Goal: Task Accomplishment & Management: Manage account settings

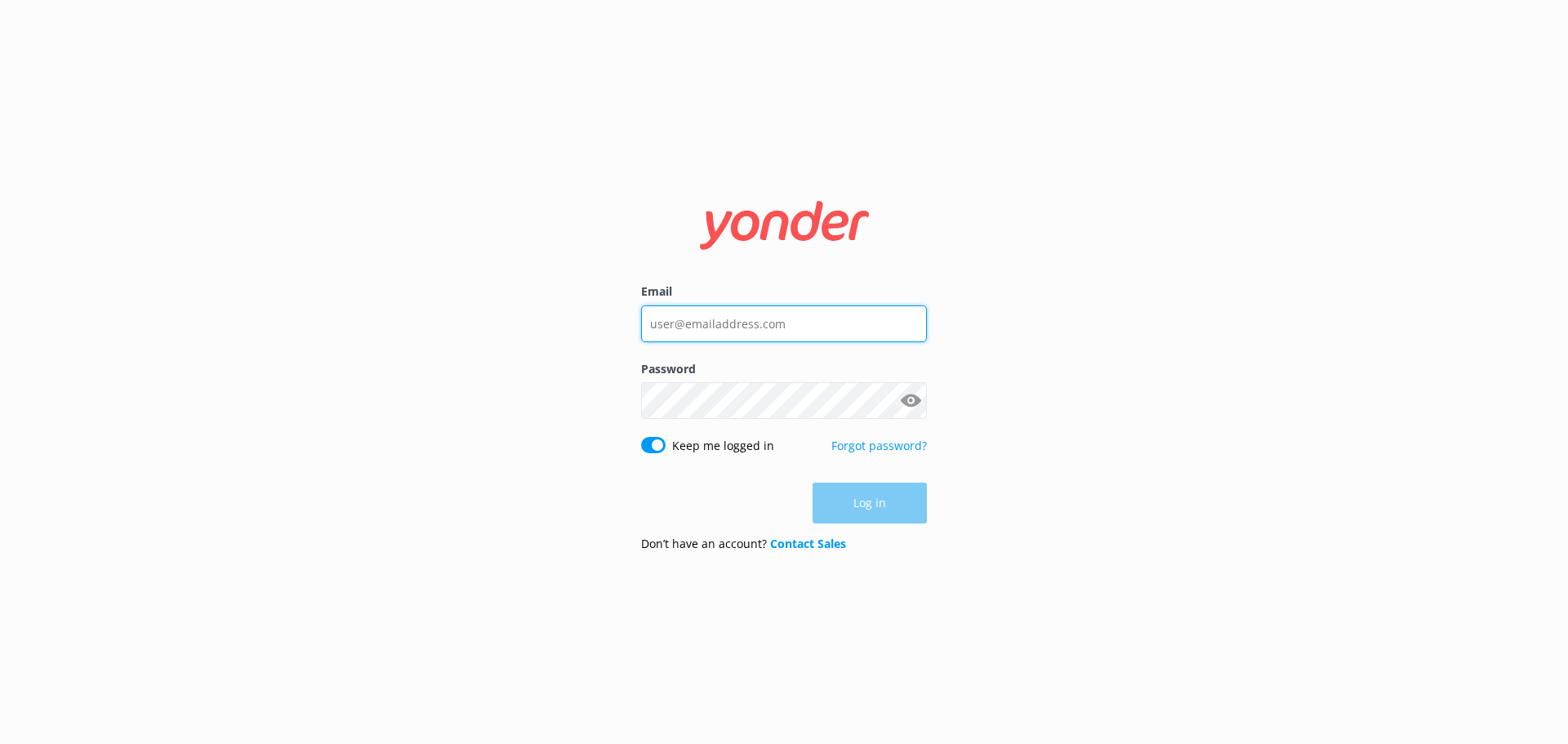
click at [834, 324] on input "Email" at bounding box center [784, 324] width 286 height 37
type input "[EMAIL_ADDRESS][DOMAIN_NAME]"
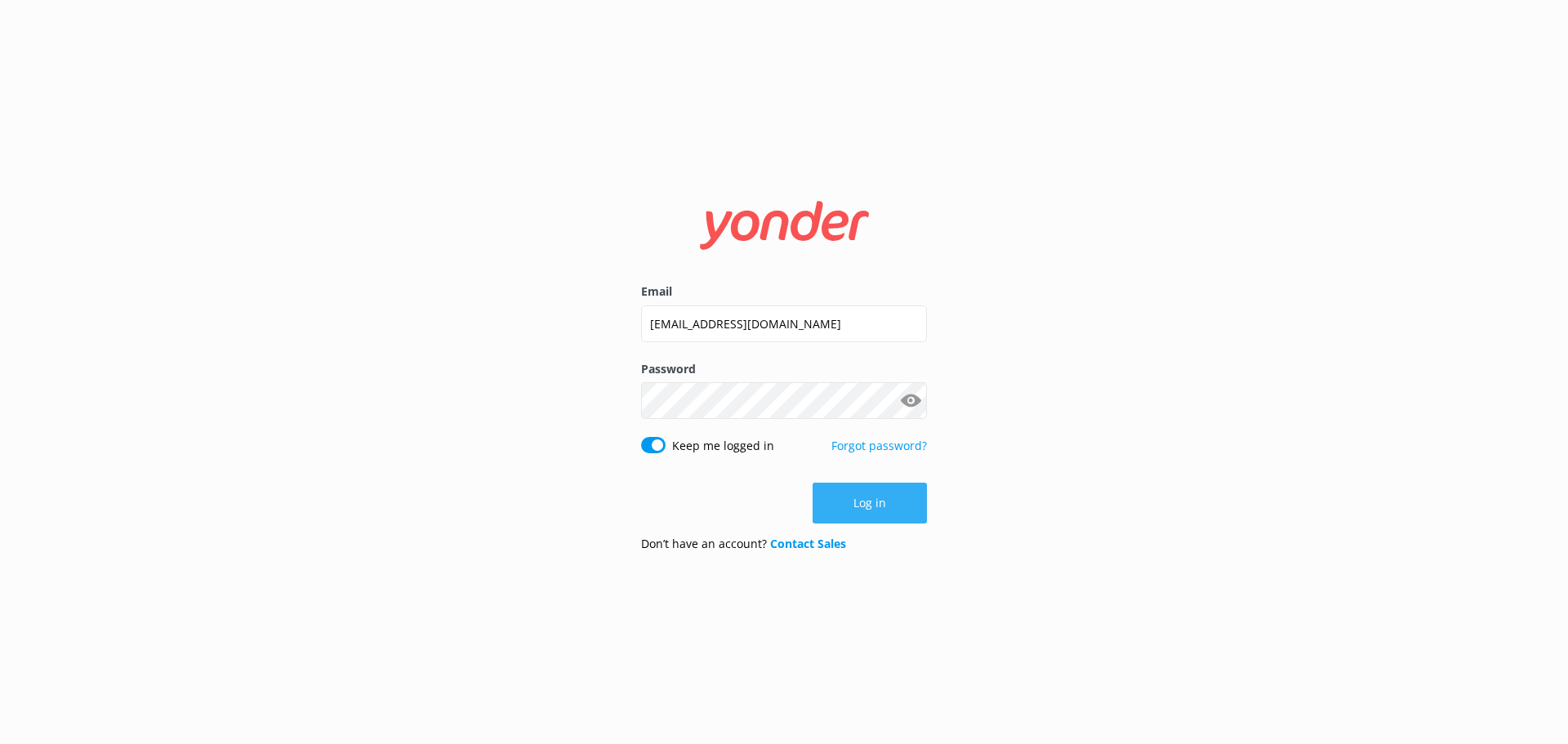
click at [863, 504] on button "Log in" at bounding box center [870, 503] width 115 height 41
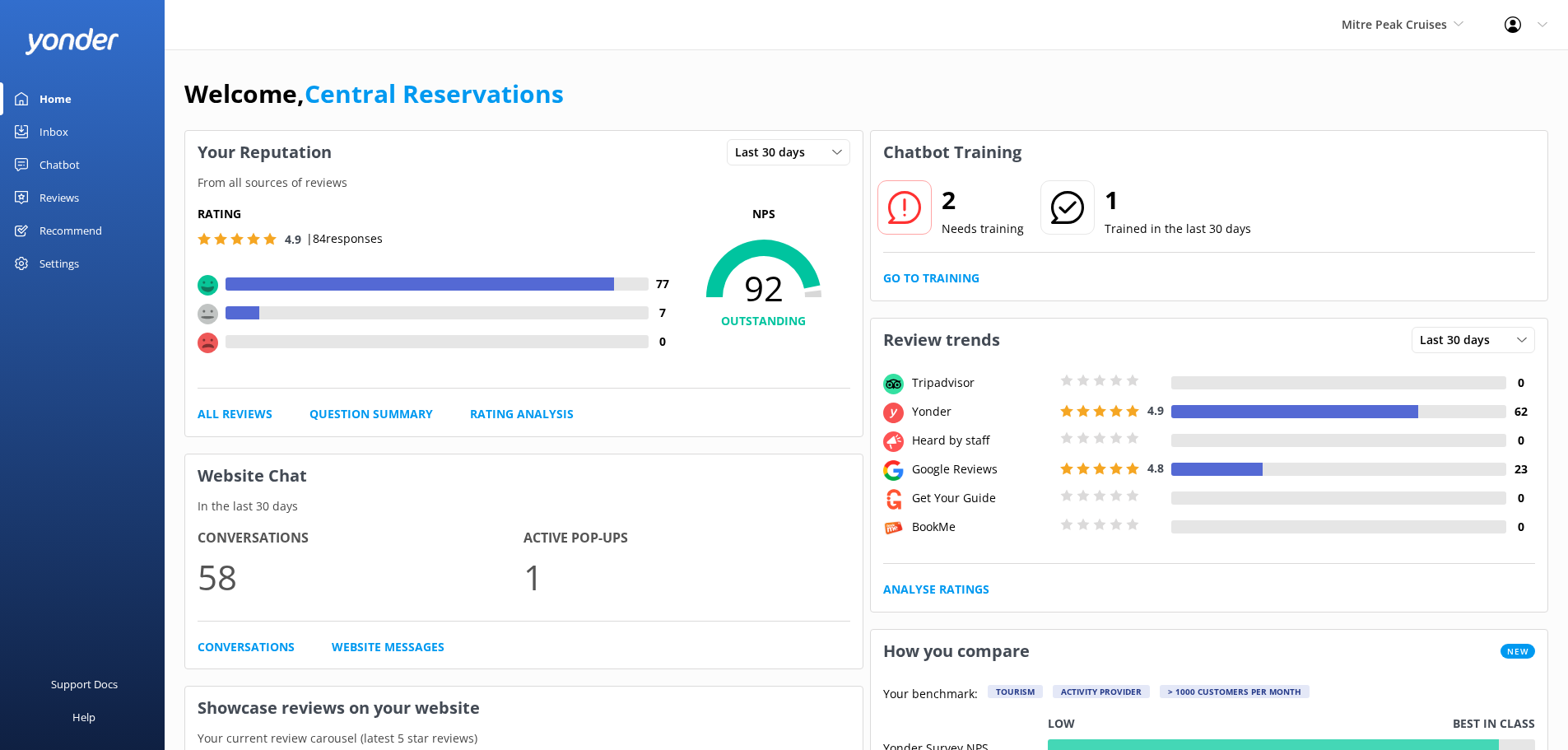
click at [45, 130] on div "Inbox" at bounding box center [53, 132] width 28 height 33
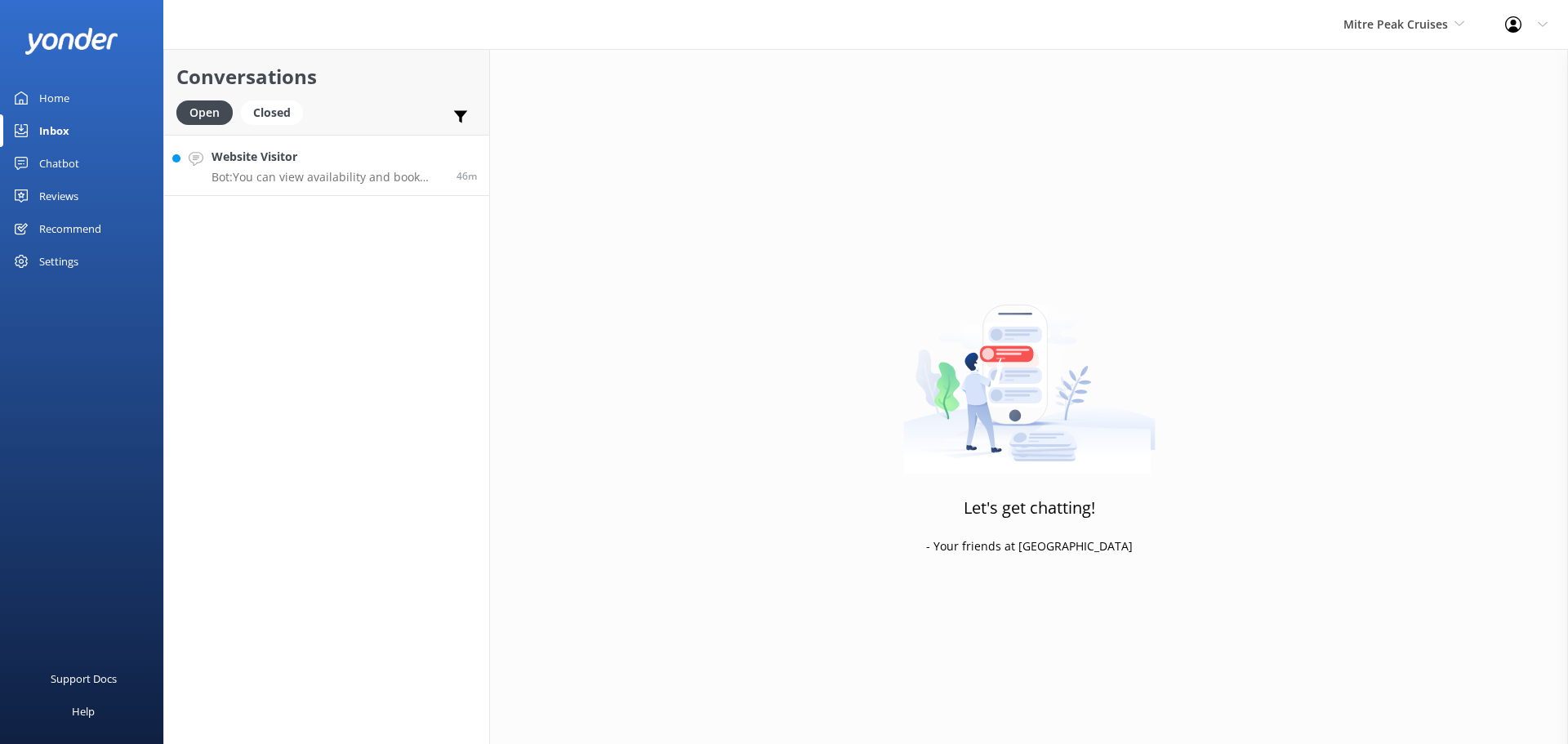
click at [362, 172] on p "Bot: You can view availability and book online at [URL][DOMAIN_NAME]." at bounding box center [328, 176] width 233 height 15
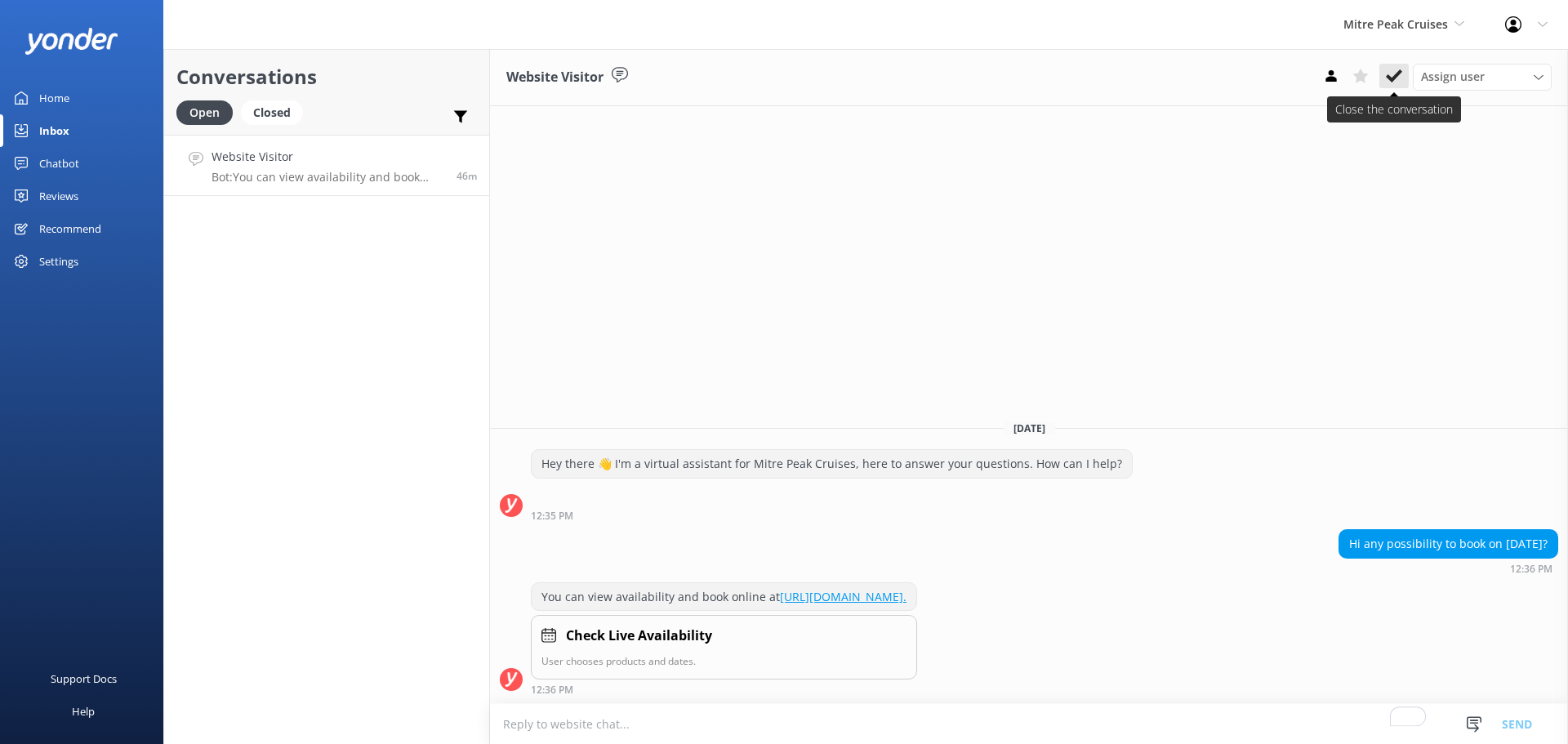
click at [1386, 80] on icon at bounding box center [1393, 75] width 16 height 16
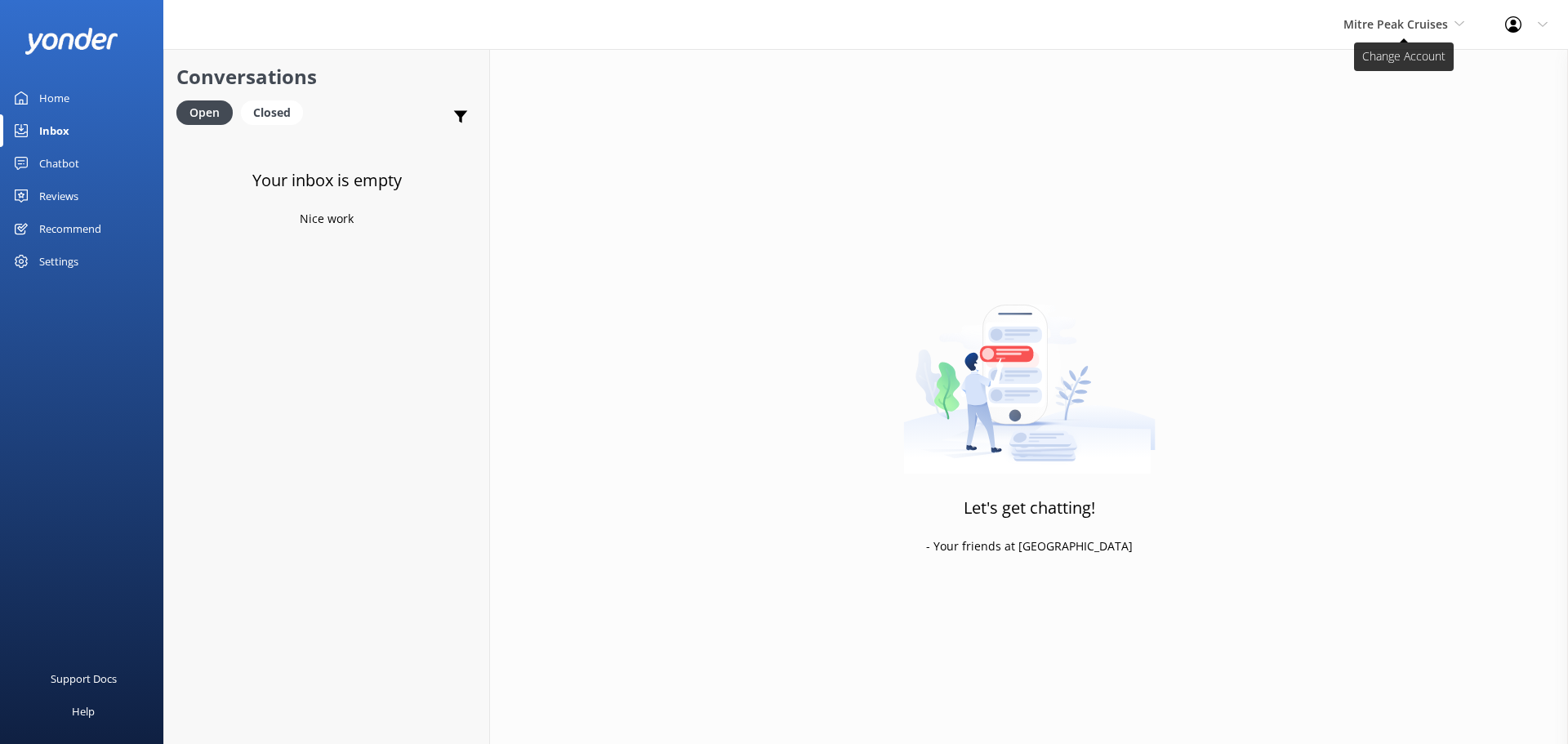
click at [1400, 17] on span "Mitre Peak Cruises" at bounding box center [1396, 24] width 104 height 15
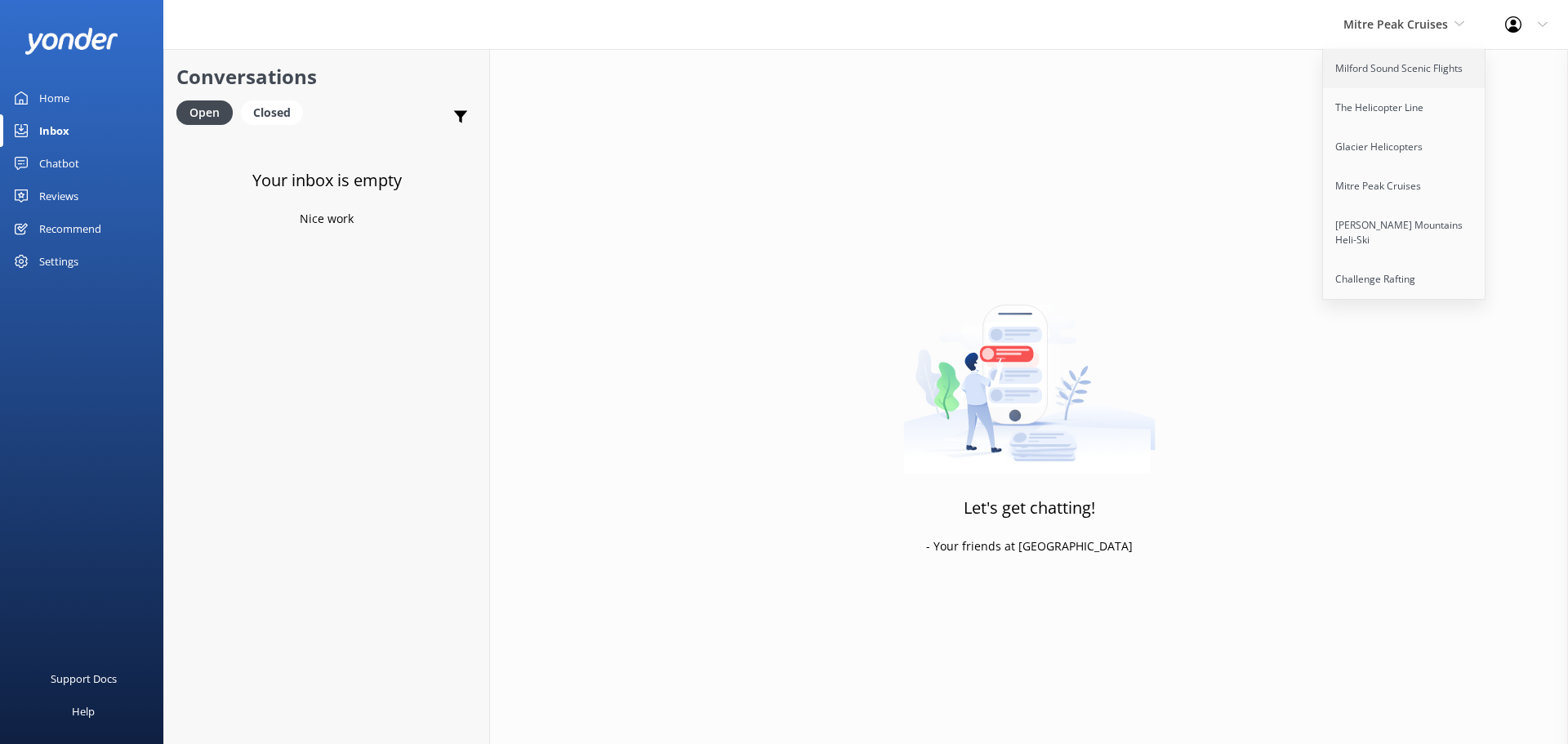
click at [1405, 75] on link "Milford Sound Scenic Flights" at bounding box center [1405, 68] width 163 height 39
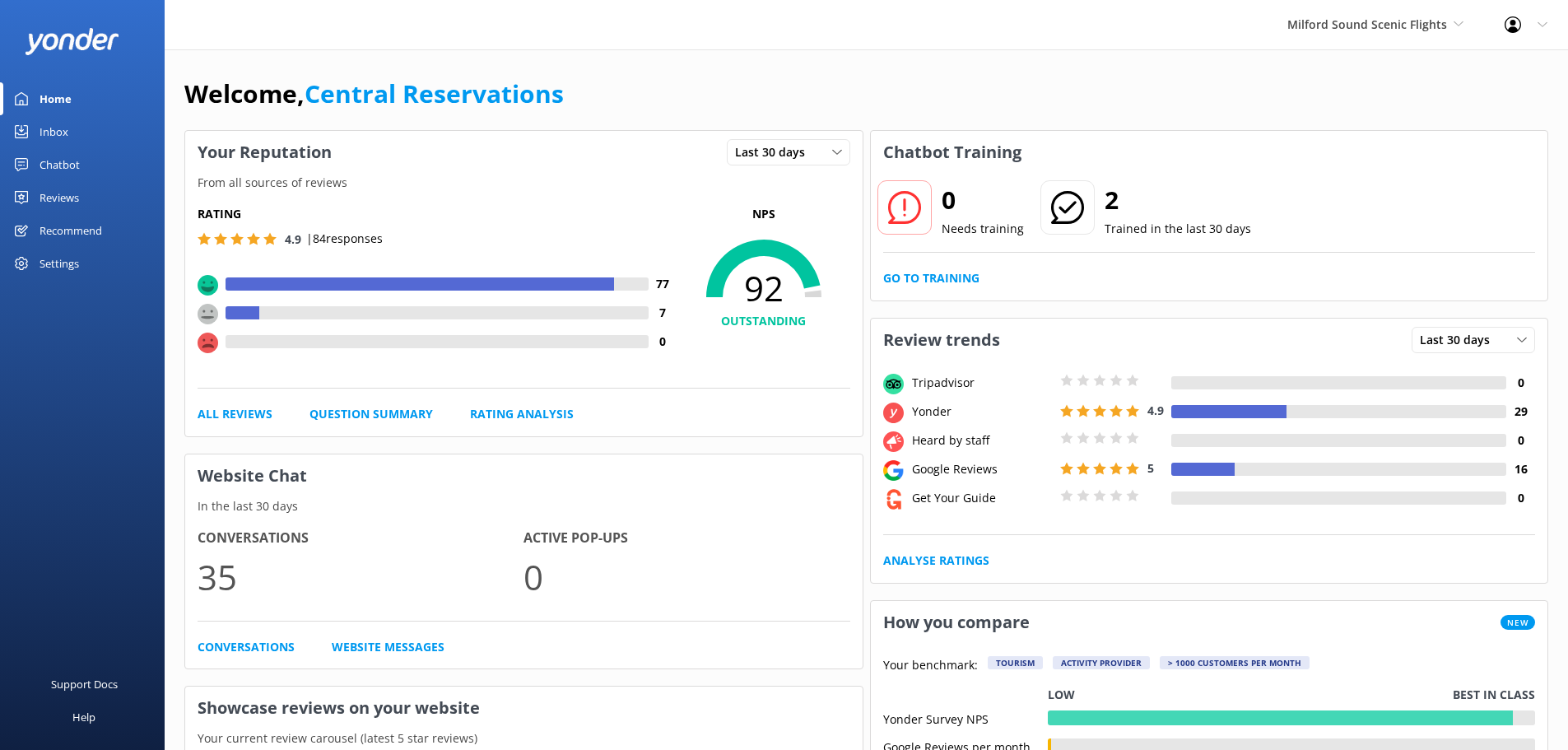
click at [52, 123] on div "Inbox" at bounding box center [53, 132] width 28 height 33
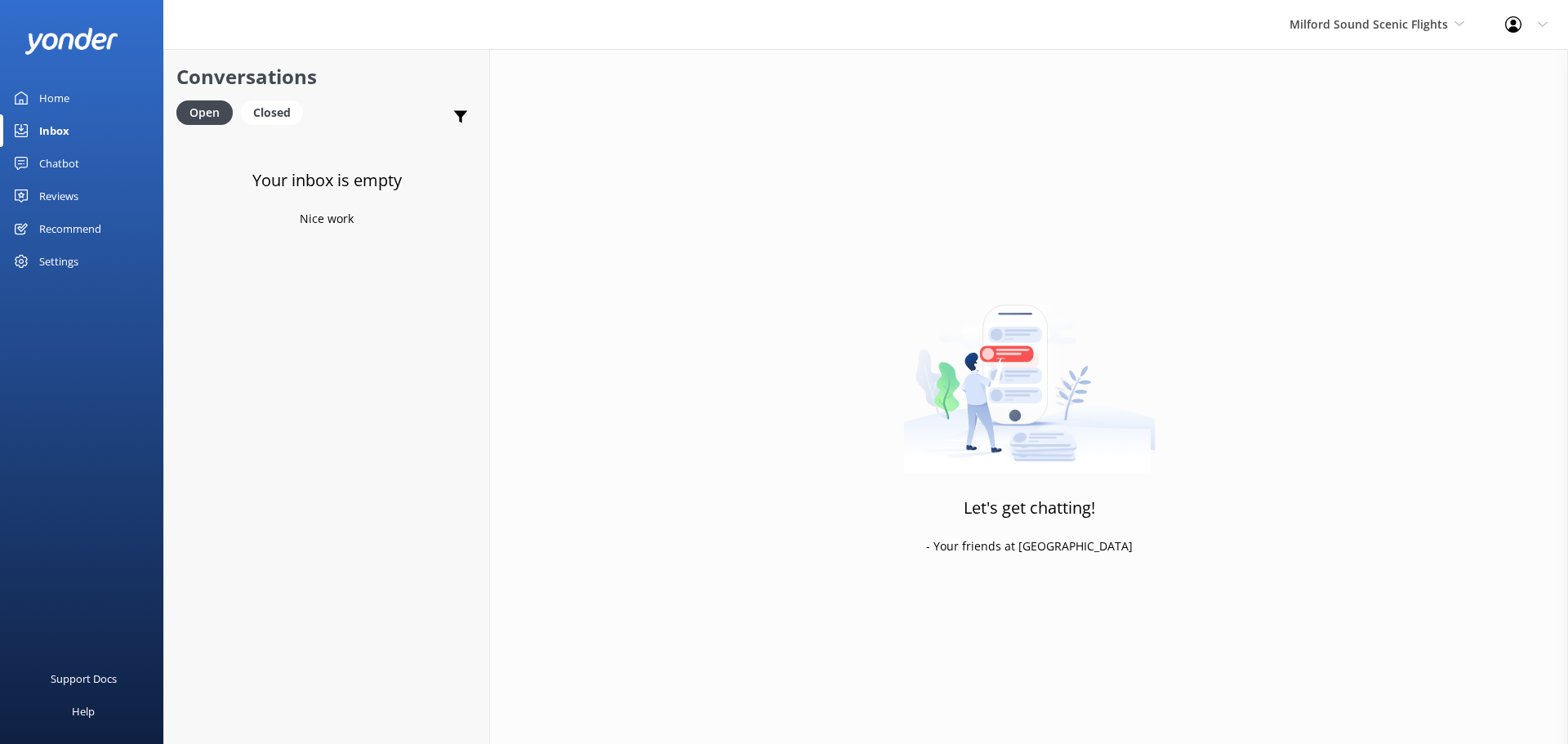
click at [56, 131] on div "Inbox" at bounding box center [54, 131] width 30 height 33
drag, startPoint x: 1470, startPoint y: 15, endPoint x: 1459, endPoint y: 13, distance: 11.2
click at [1469, 15] on div "Milford Sound Scenic Flights [GEOGRAPHIC_DATA] Scenic Flights The Helicopter Li…" at bounding box center [1377, 24] width 216 height 49
click at [1342, 116] on link "The Helicopter Line" at bounding box center [1351, 108] width 163 height 39
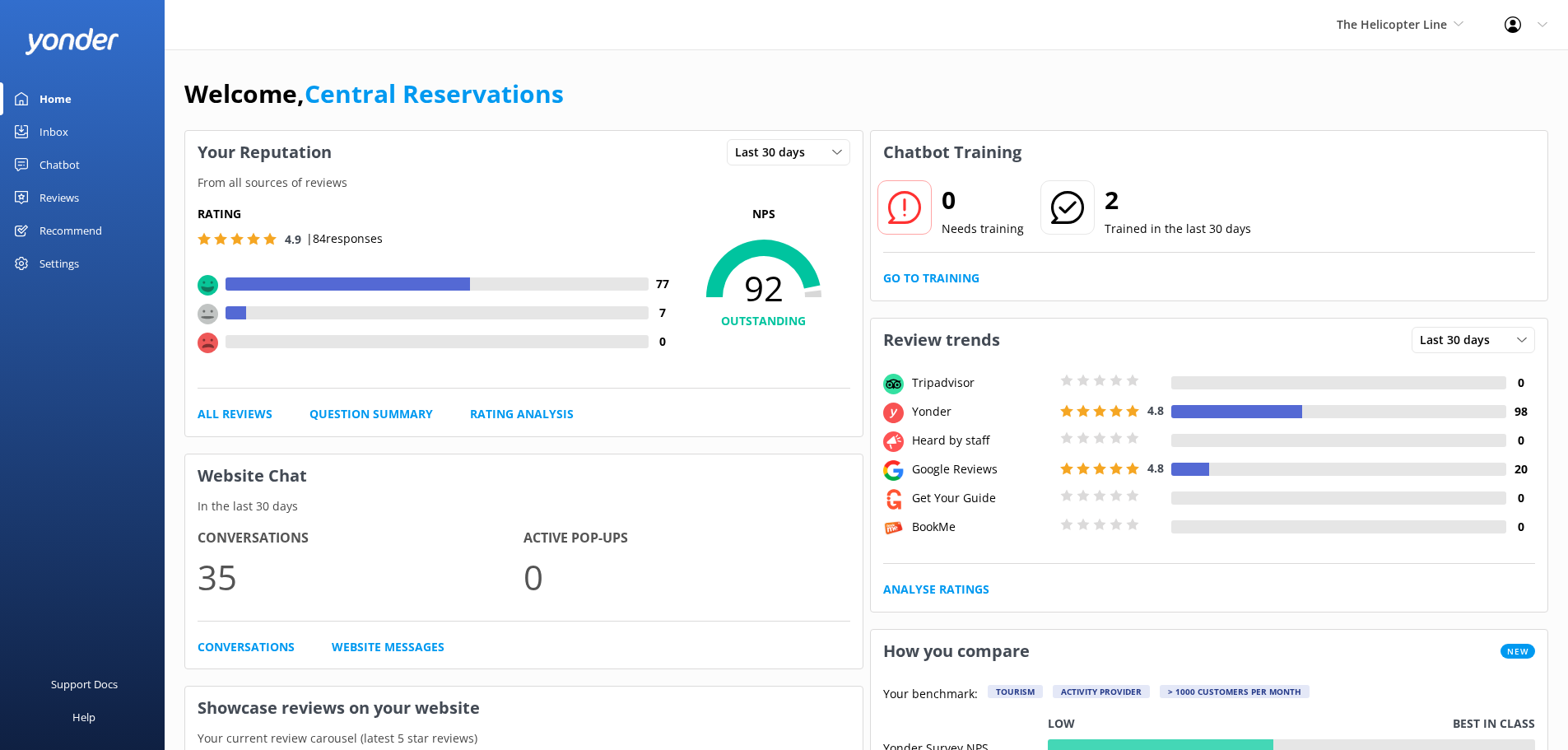
click at [57, 136] on div "Inbox" at bounding box center [53, 132] width 28 height 33
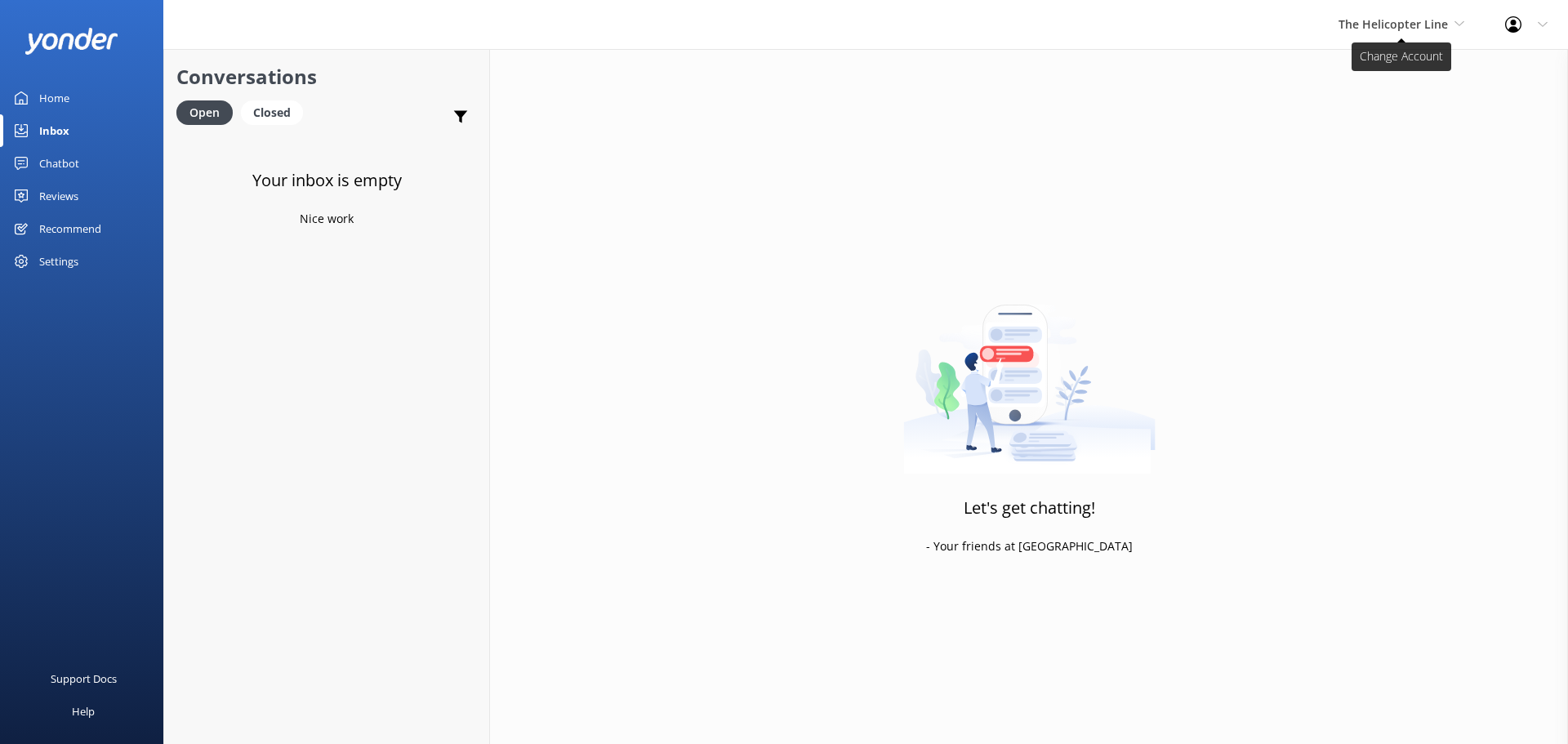
click at [1437, 32] on span "The Helicopter Line" at bounding box center [1401, 24] width 126 height 18
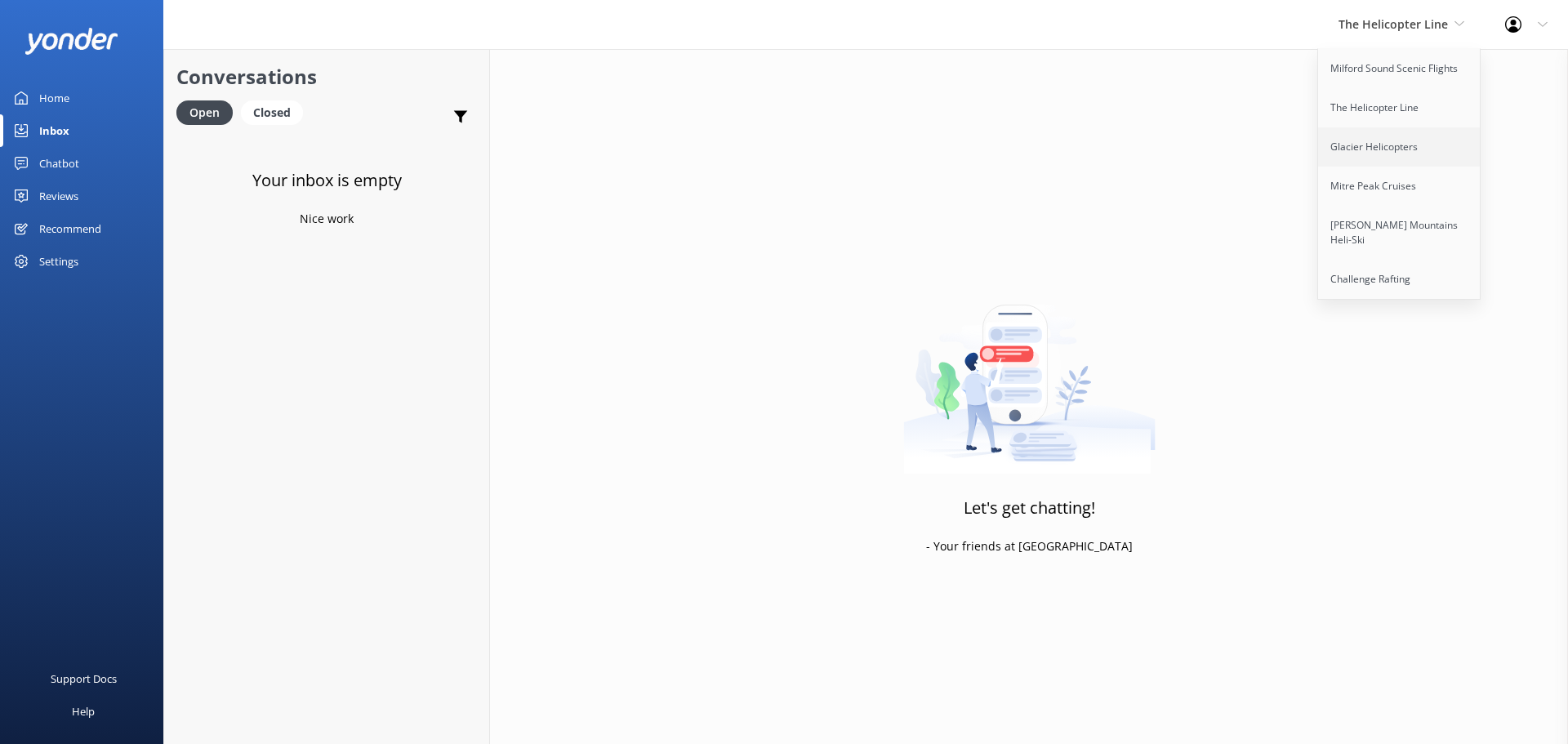
click at [1392, 143] on link "Glacier Helicopters" at bounding box center [1399, 147] width 163 height 39
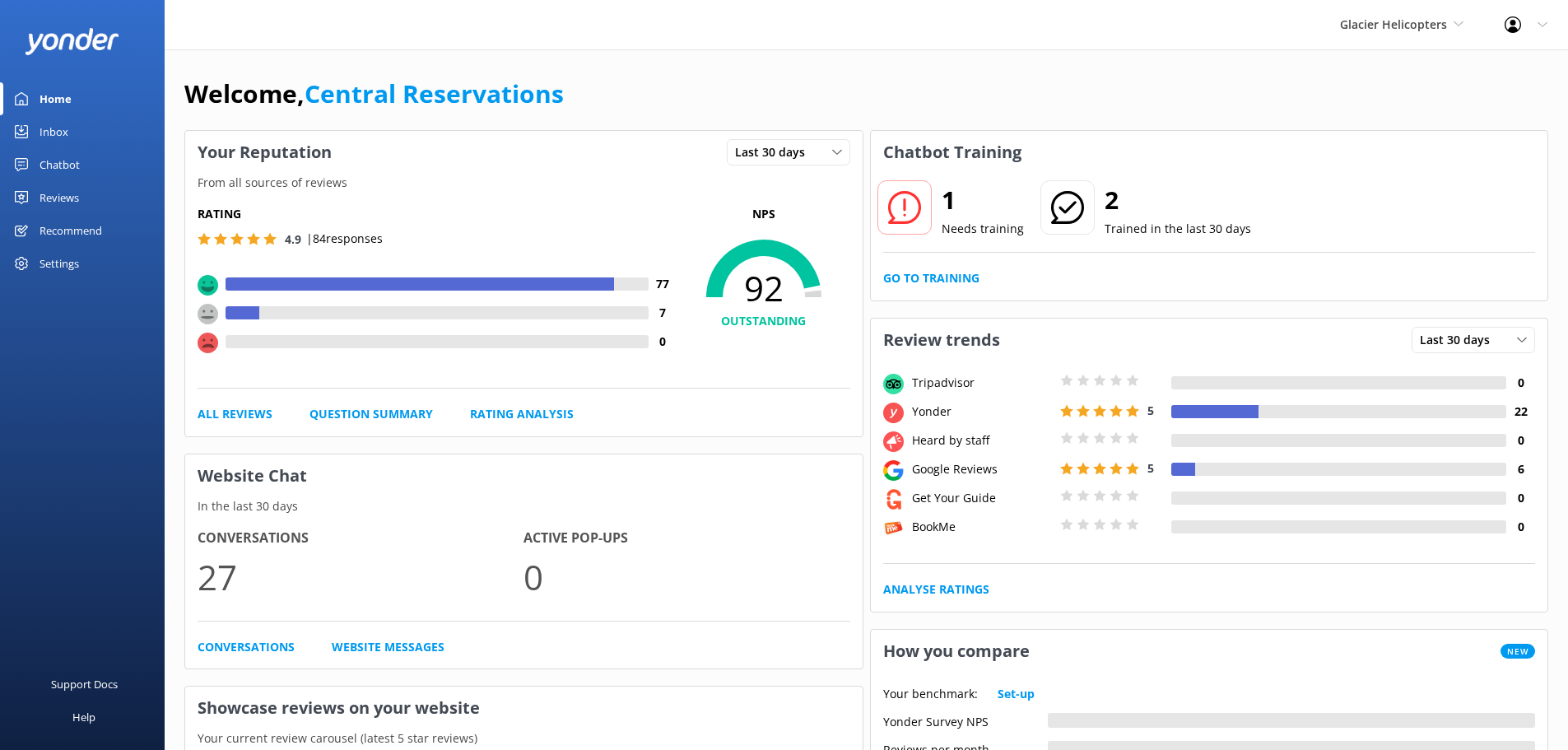
click at [75, 126] on link "Inbox" at bounding box center [82, 132] width 165 height 33
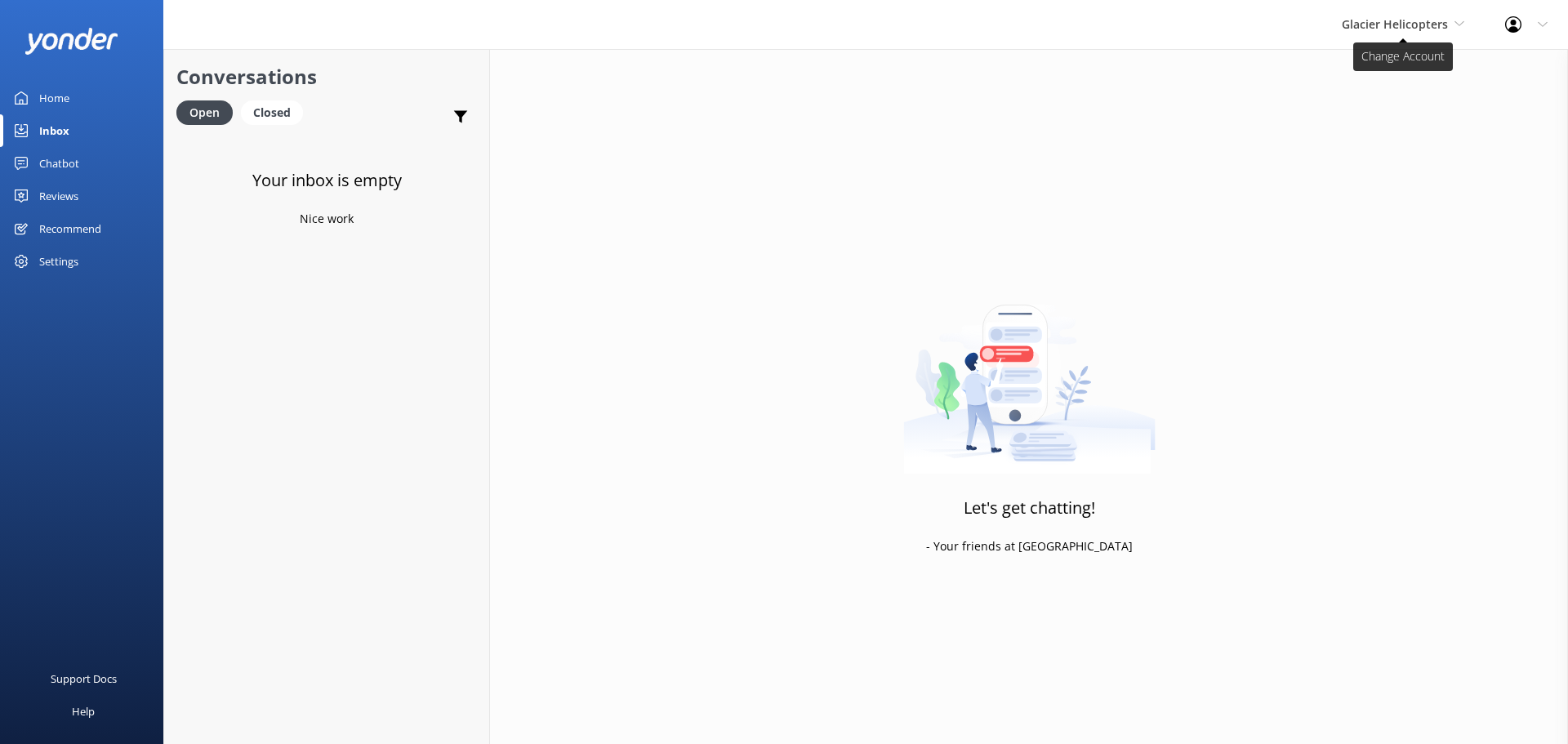
click at [1399, 32] on span "Glacier Helicopters" at bounding box center [1403, 24] width 122 height 18
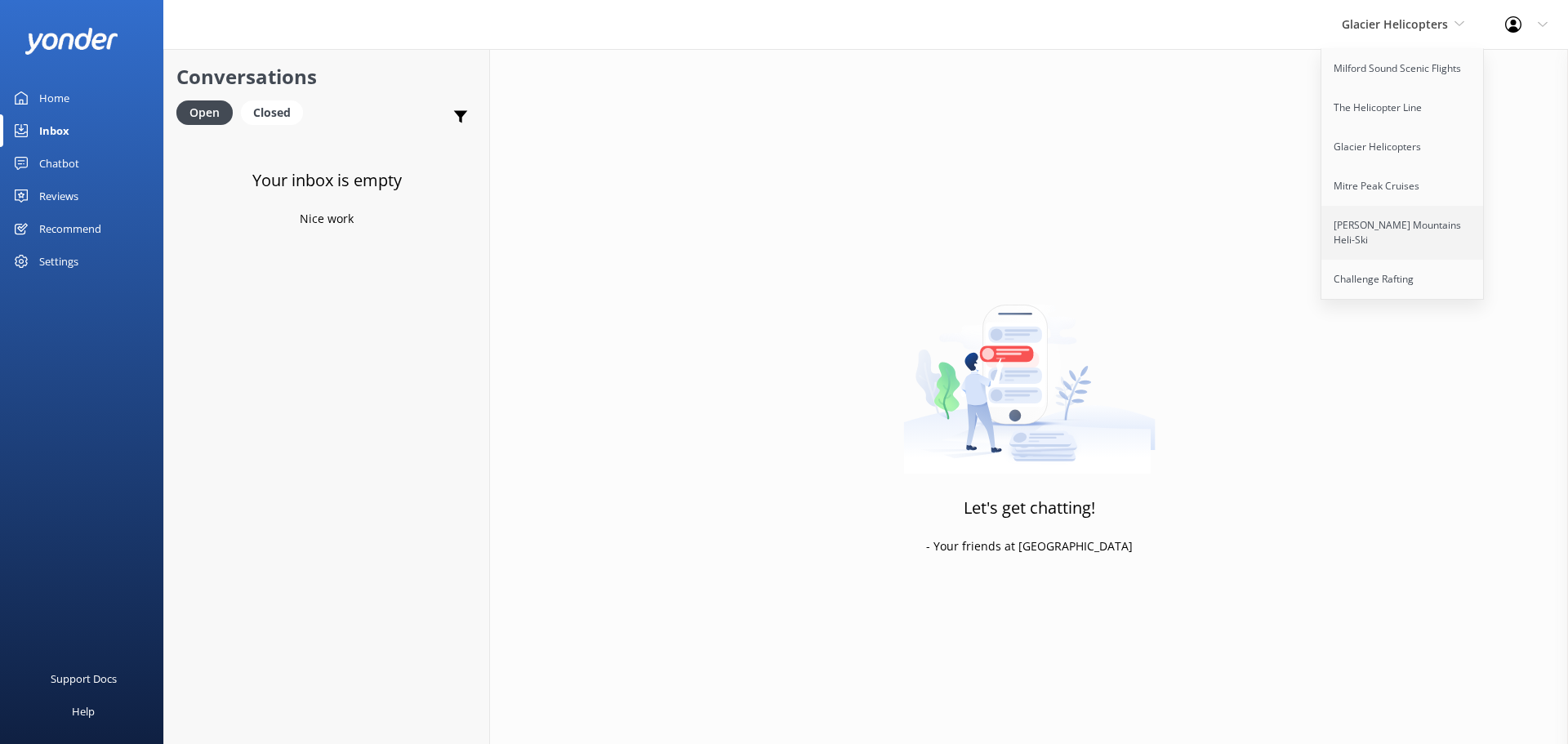
click at [1351, 229] on link "[PERSON_NAME] Mountains Heli-Ski" at bounding box center [1403, 232] width 163 height 54
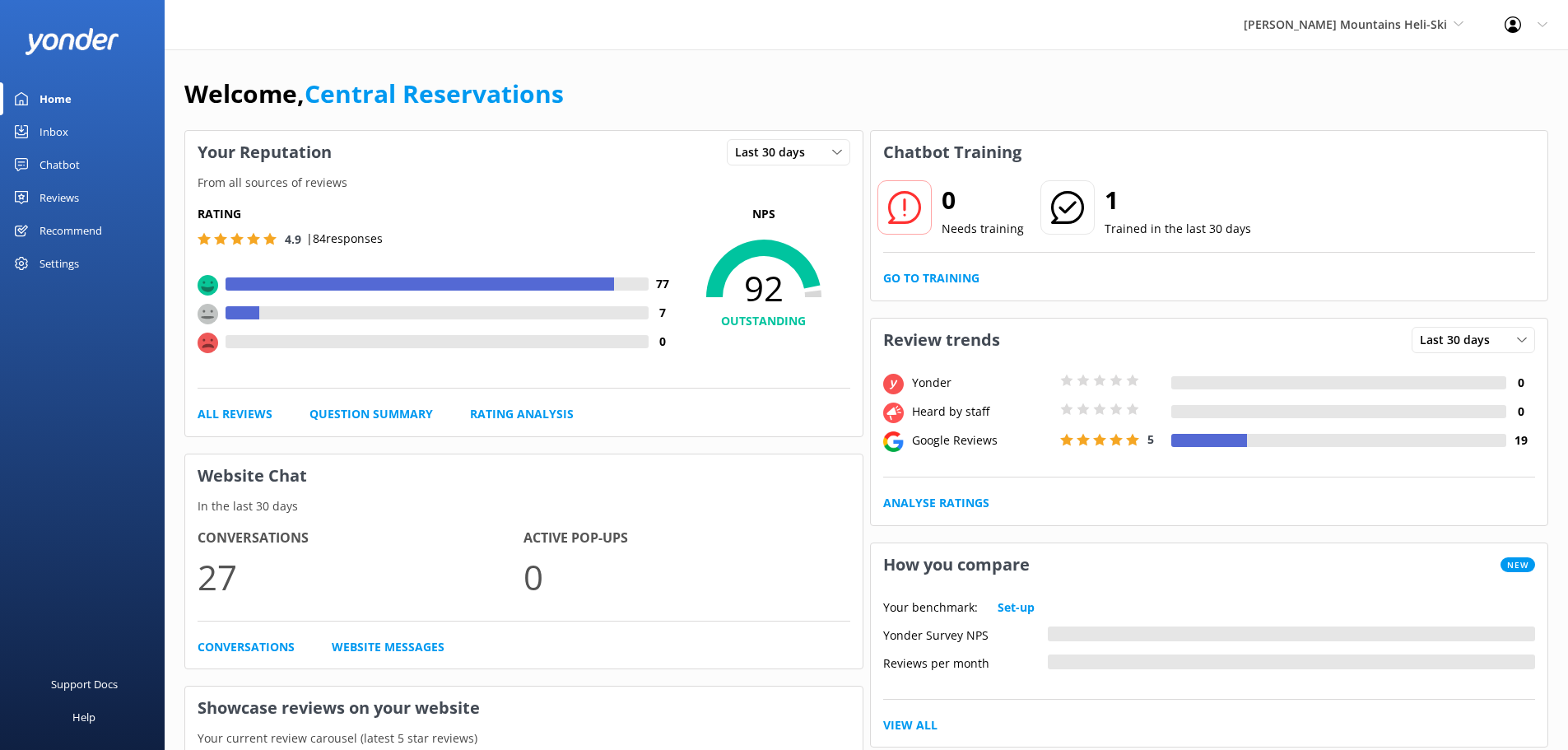
click at [99, 125] on link "Inbox" at bounding box center [82, 132] width 165 height 33
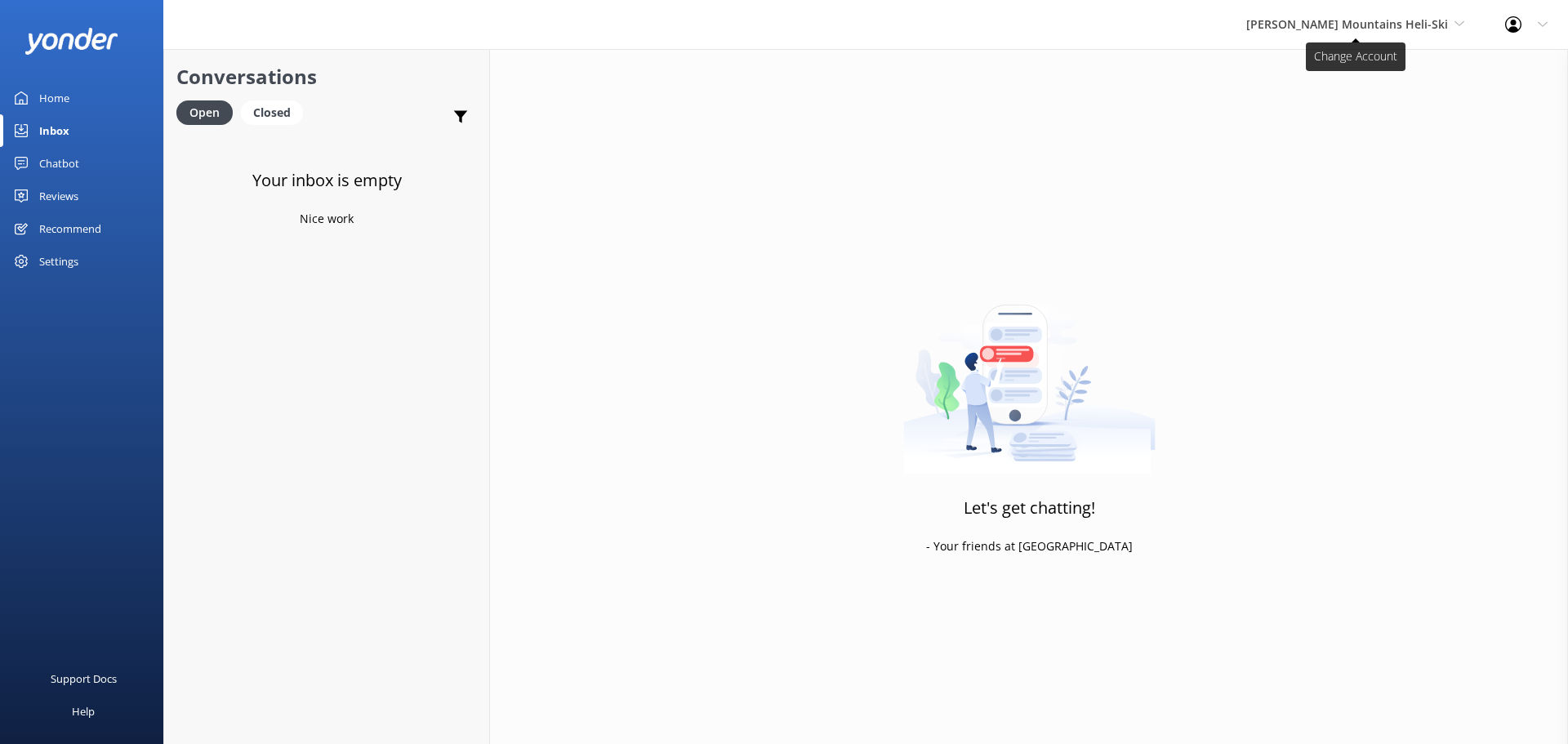
click at [1387, 33] on span "[PERSON_NAME] Mountains Heli-Ski" at bounding box center [1355, 24] width 218 height 18
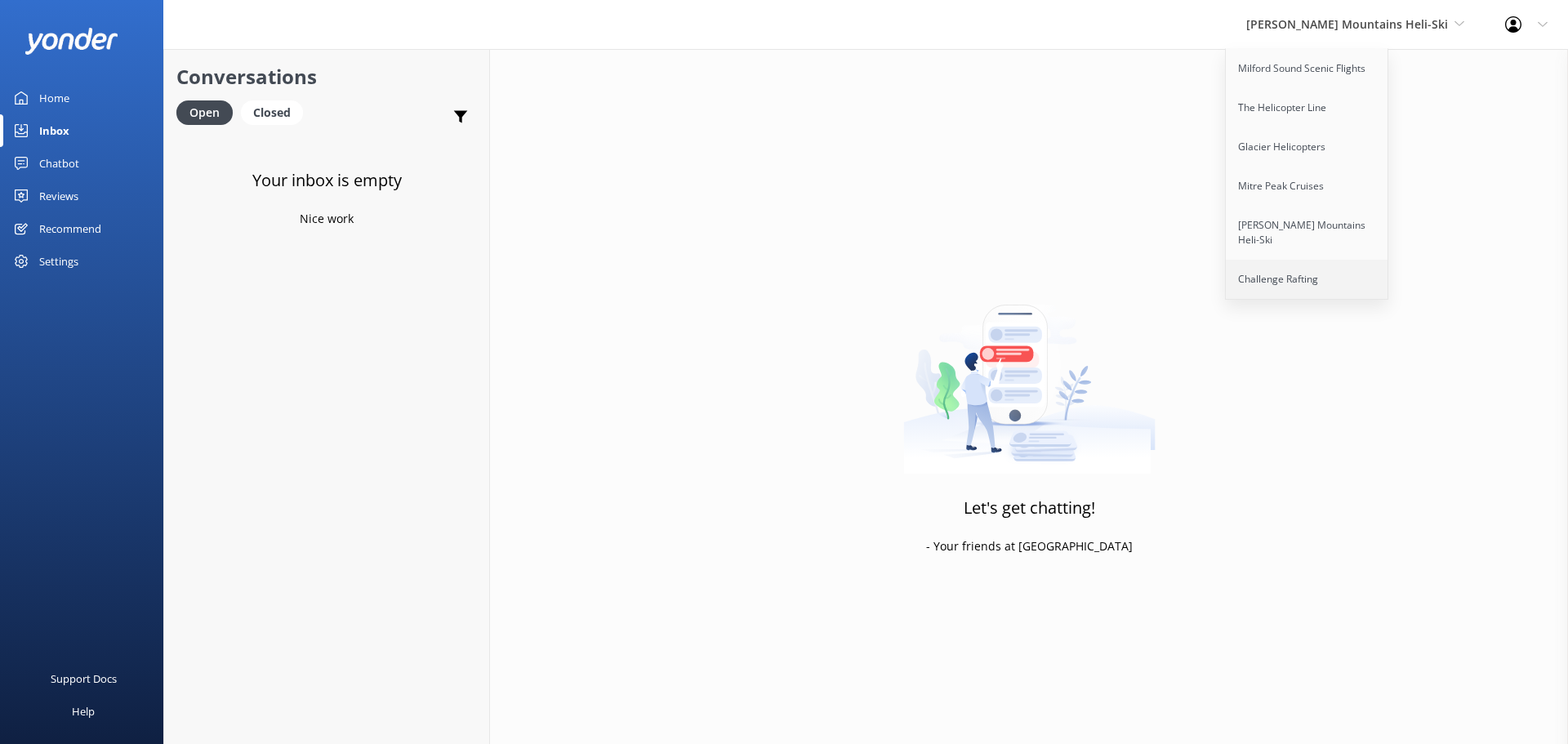
click at [1377, 259] on link "Challenge Rafting" at bounding box center [1307, 279] width 163 height 39
